Goal: Information Seeking & Learning: Learn about a topic

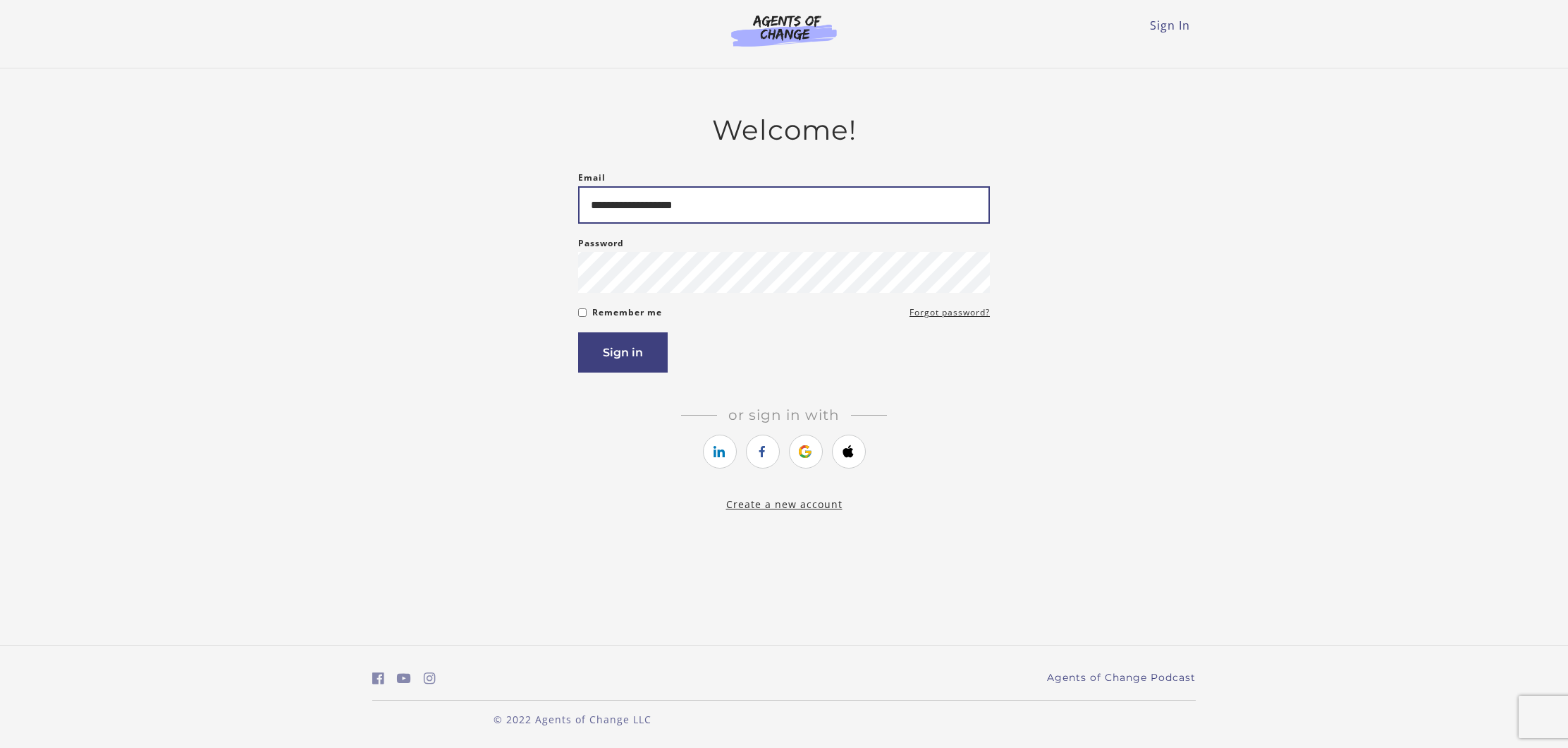
type input "**********"
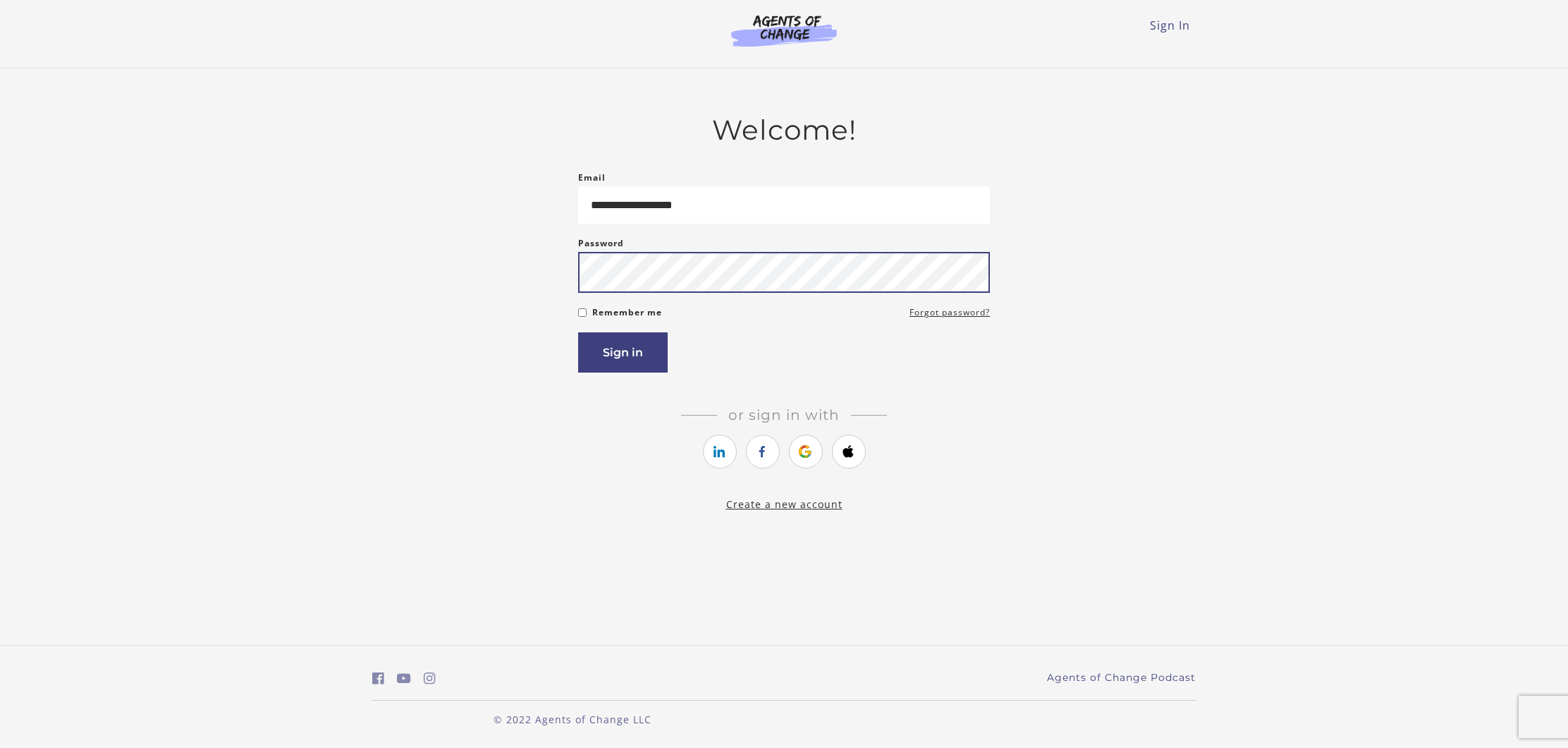
click at [623, 355] on button "Sign in" at bounding box center [623, 352] width 90 height 40
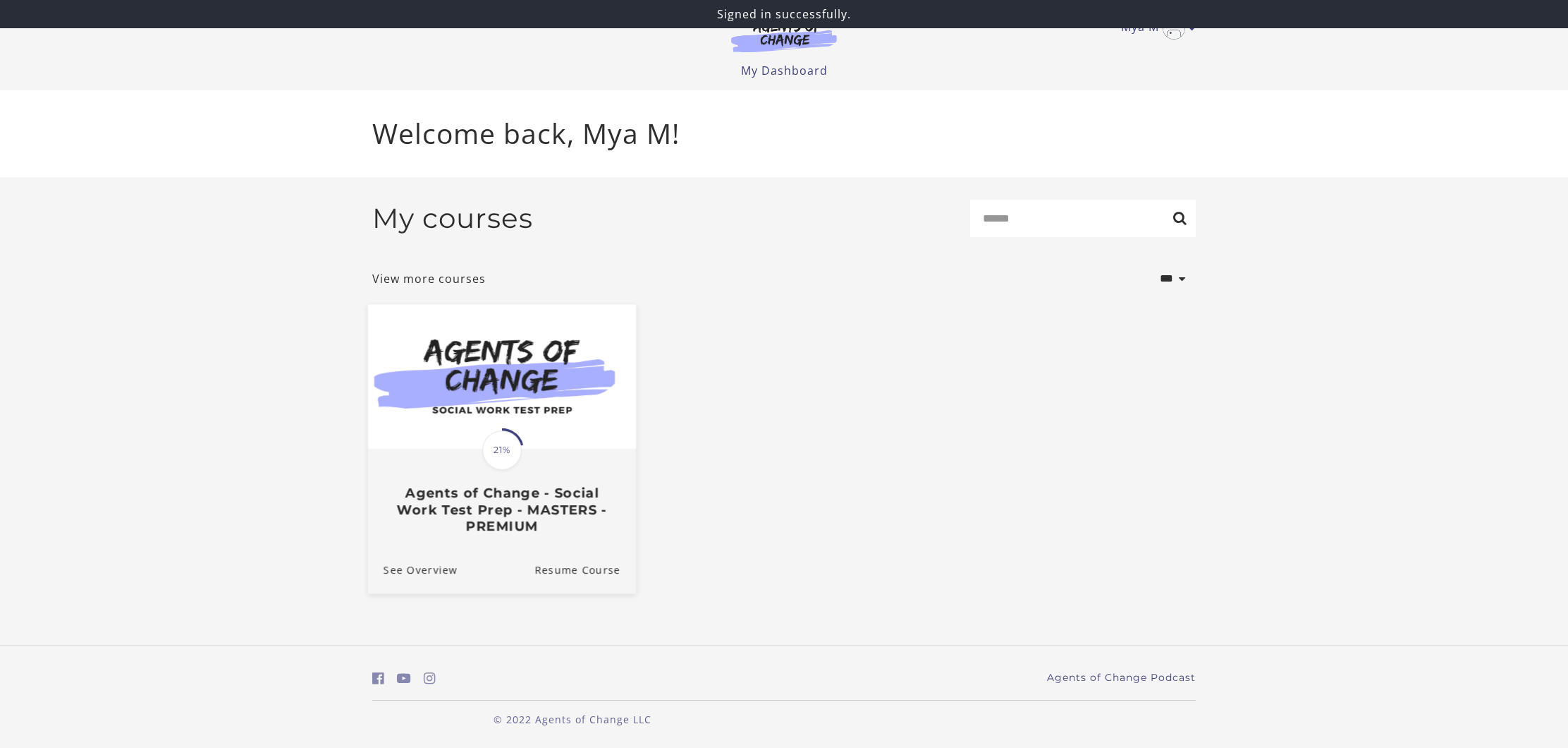
click at [544, 435] on img at bounding box center [501, 376] width 268 height 145
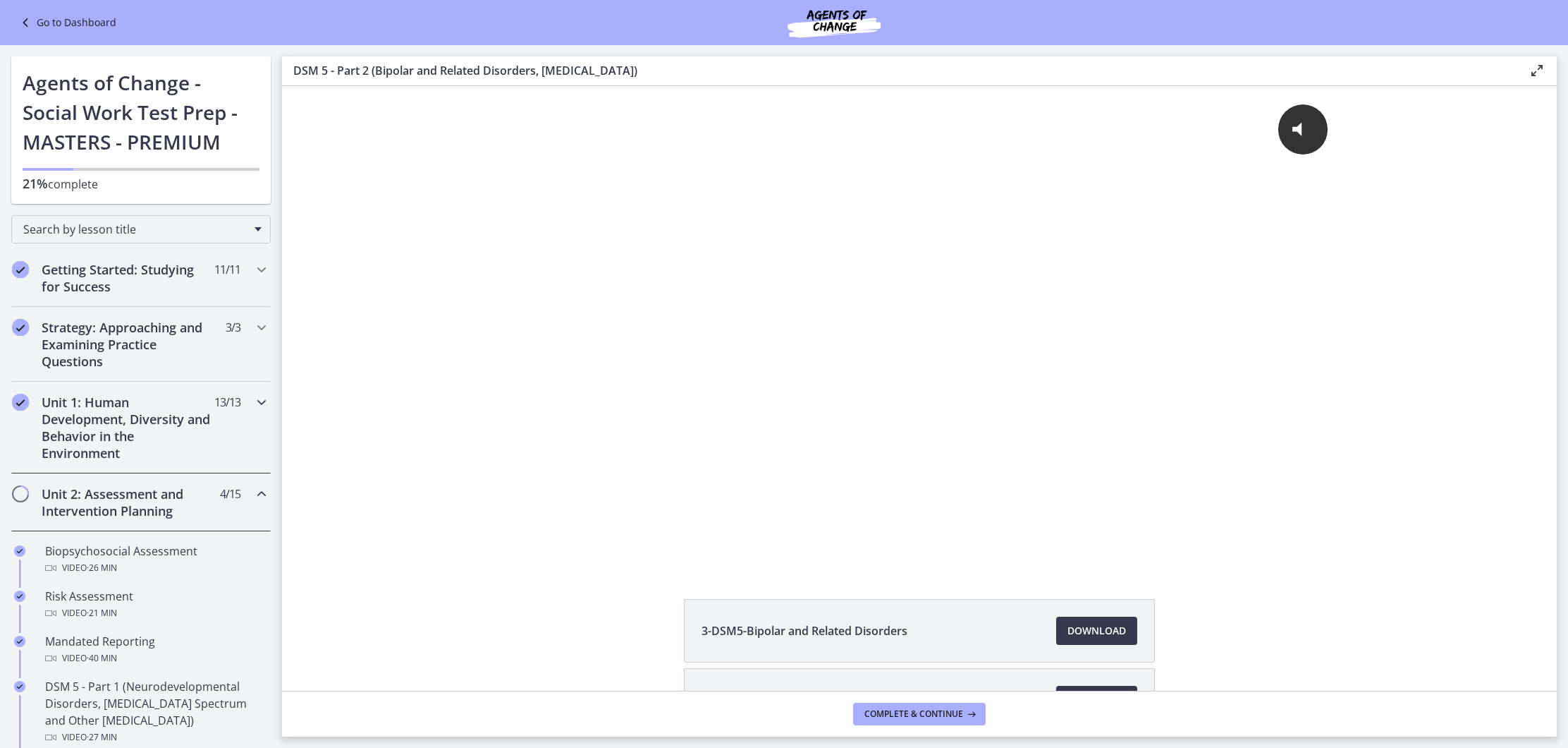
click at [214, 409] on span "13 / 13 Completed" at bounding box center [227, 401] width 26 height 17
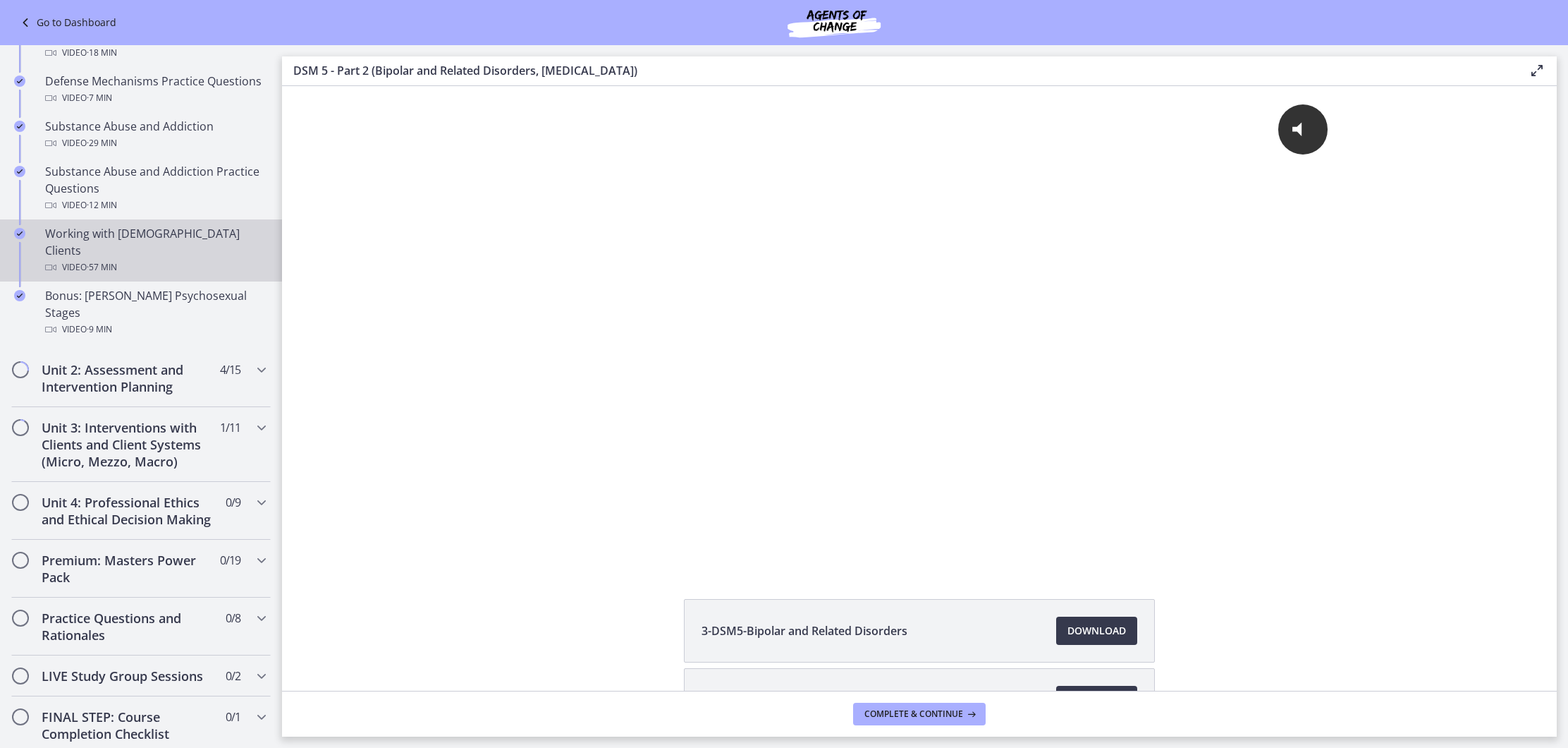
scroll to position [846, 0]
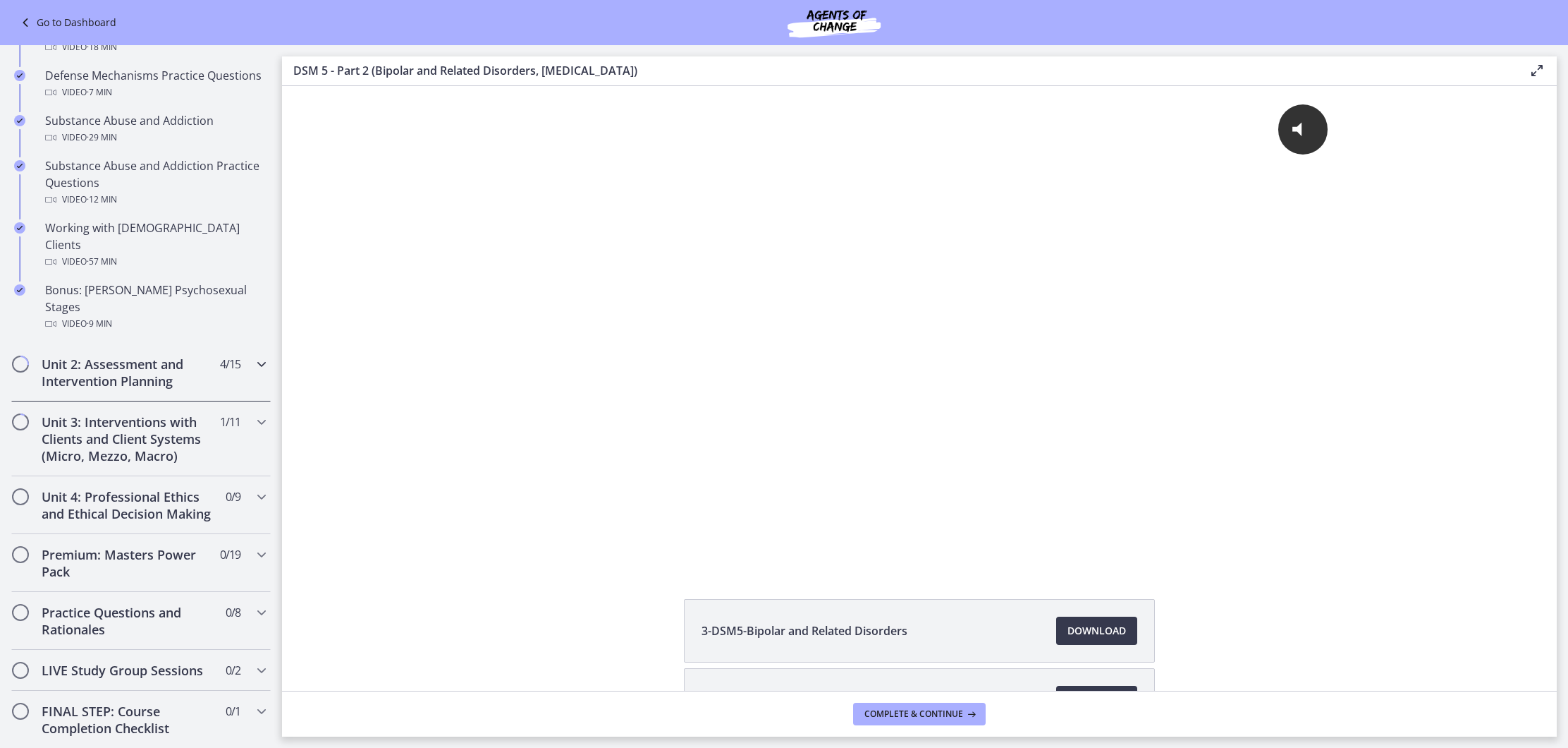
click at [162, 355] on h2 "Unit 2: Assessment and Intervention Planning" at bounding box center [128, 372] width 172 height 34
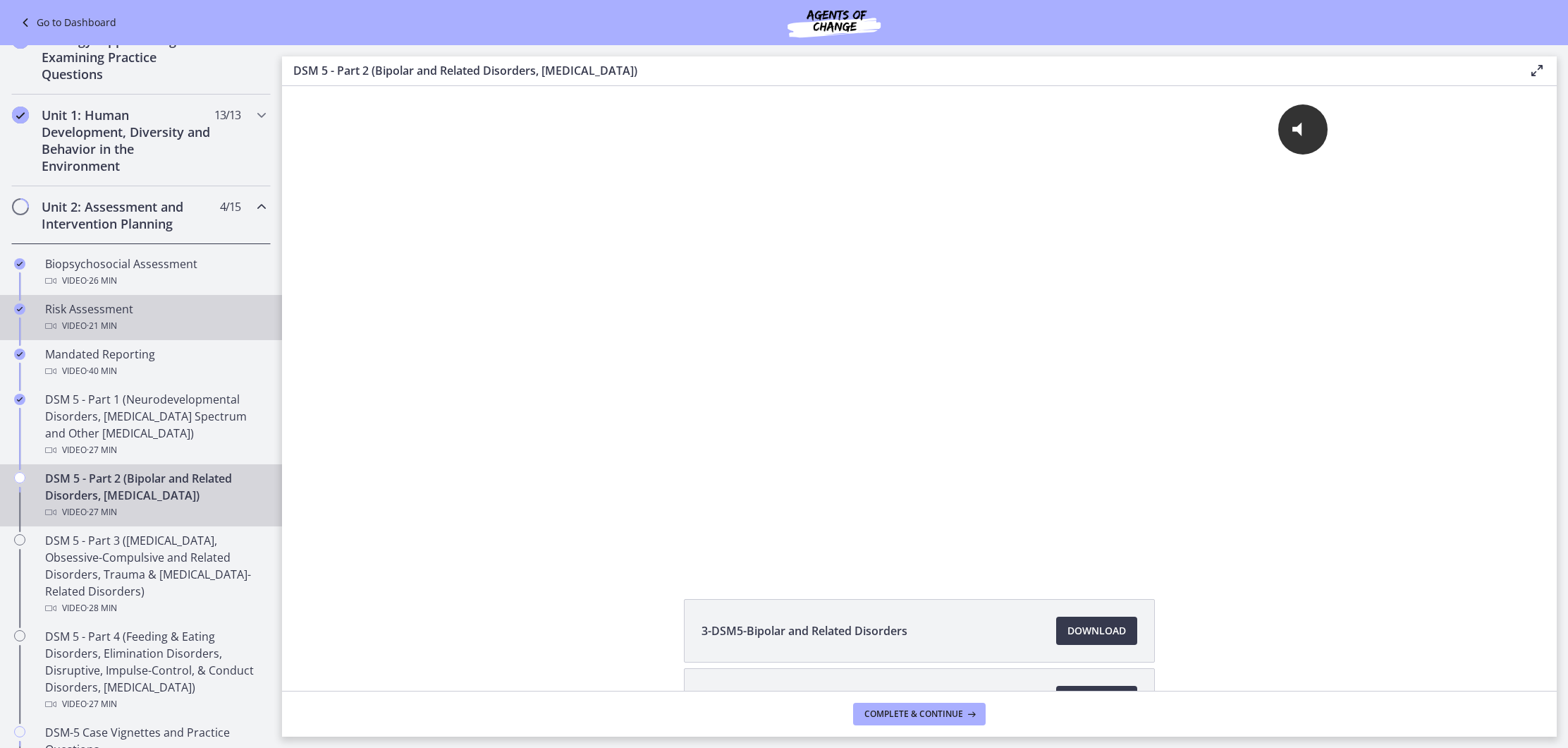
scroll to position [0, 0]
